Goal: Information Seeking & Learning: Find specific page/section

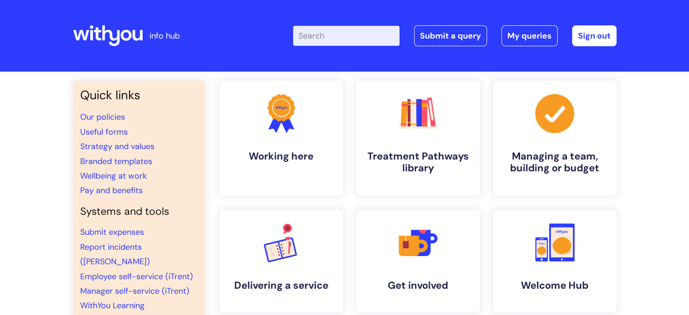
click at [330, 34] on input "Enter your search term here..." at bounding box center [346, 36] width 106 height 20
type input "brand centre"
click button "Search" at bounding box center [0, 0] width 0 height 0
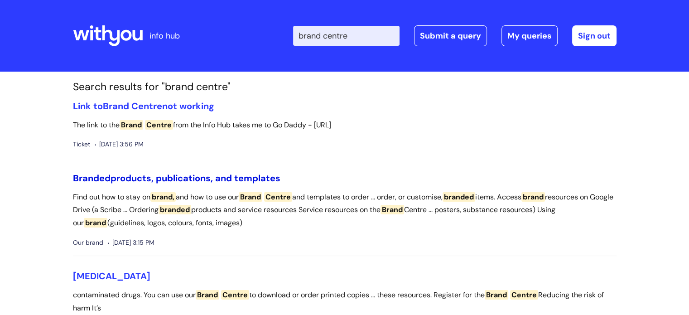
click at [147, 176] on link "Branded products, publications, and templates" at bounding box center [176, 178] width 207 height 12
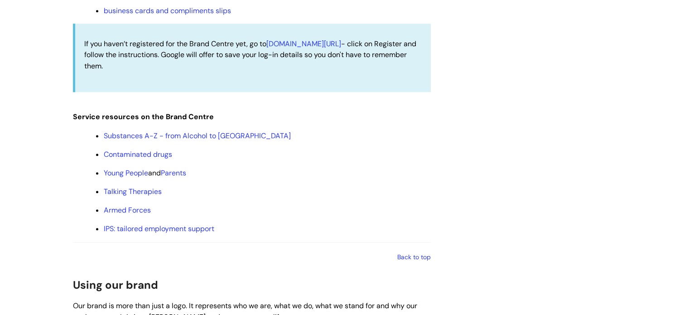
scroll to position [951, 0]
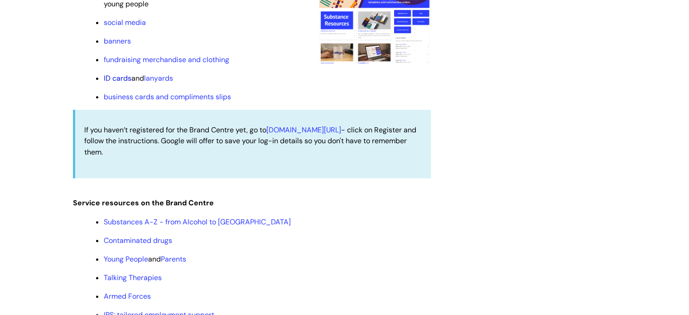
click at [123, 79] on link "ID cards" at bounding box center [118, 78] width 28 height 10
